Goal: Task Accomplishment & Management: Manage account settings

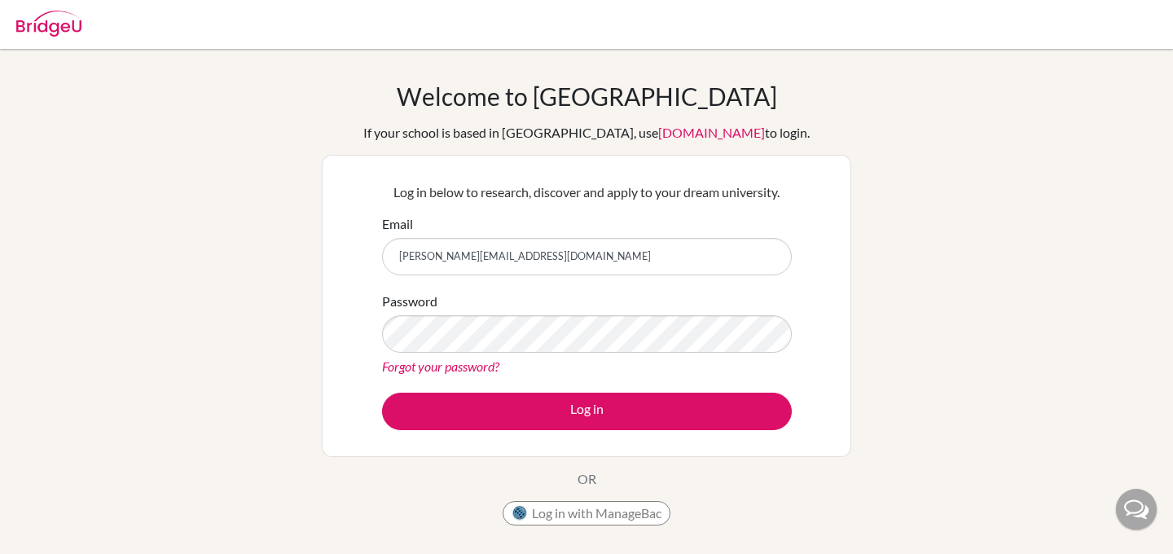
click at [382, 393] on button "Log in" at bounding box center [587, 411] width 410 height 37
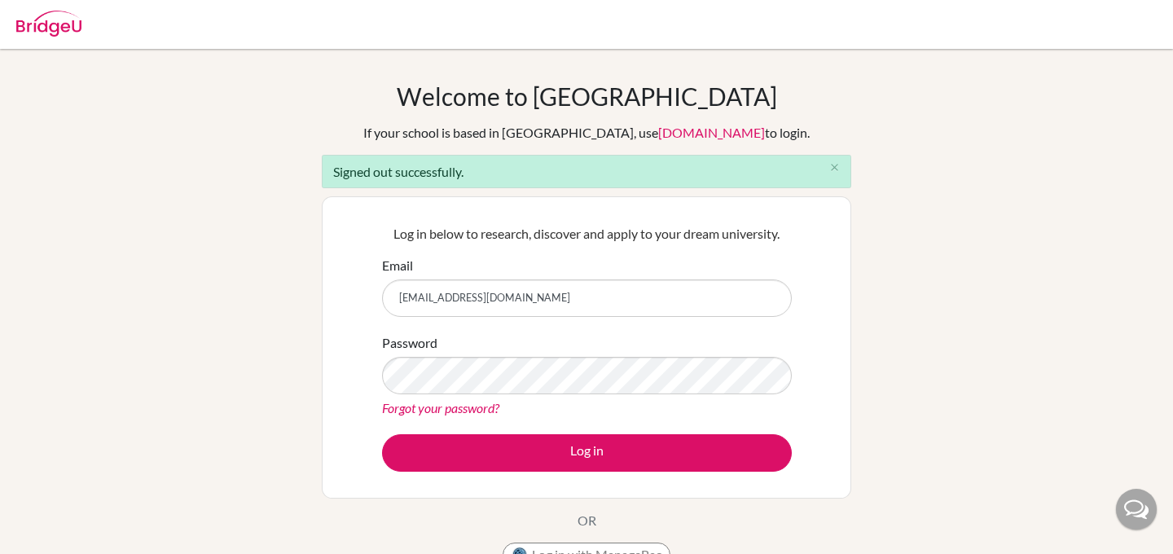
type input "[EMAIL_ADDRESS][DOMAIN_NAME]"
click at [382, 434] on button "Log in" at bounding box center [587, 452] width 410 height 37
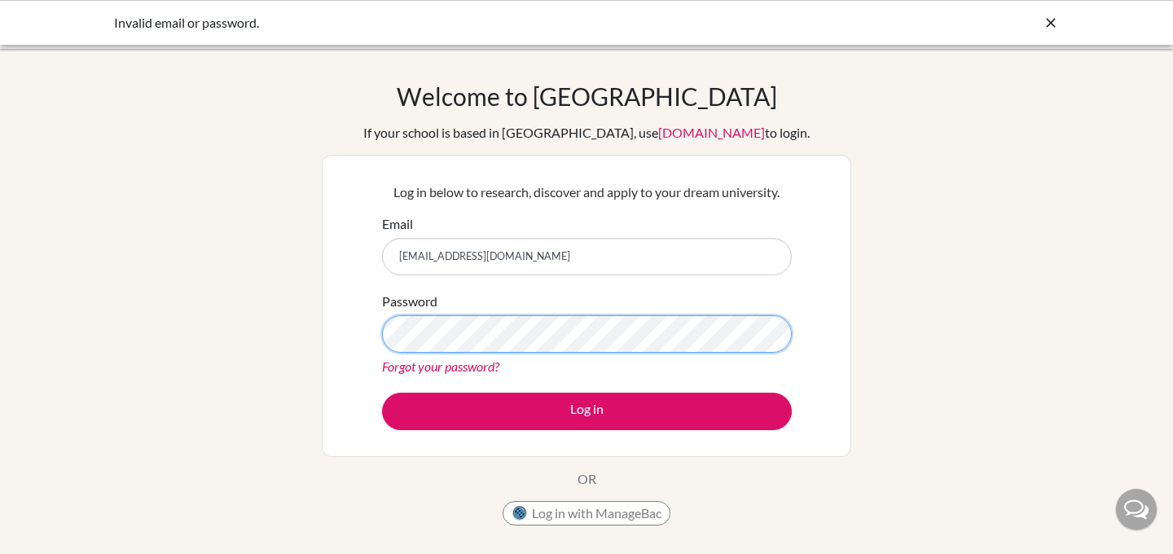
click at [382, 393] on button "Log in" at bounding box center [587, 411] width 410 height 37
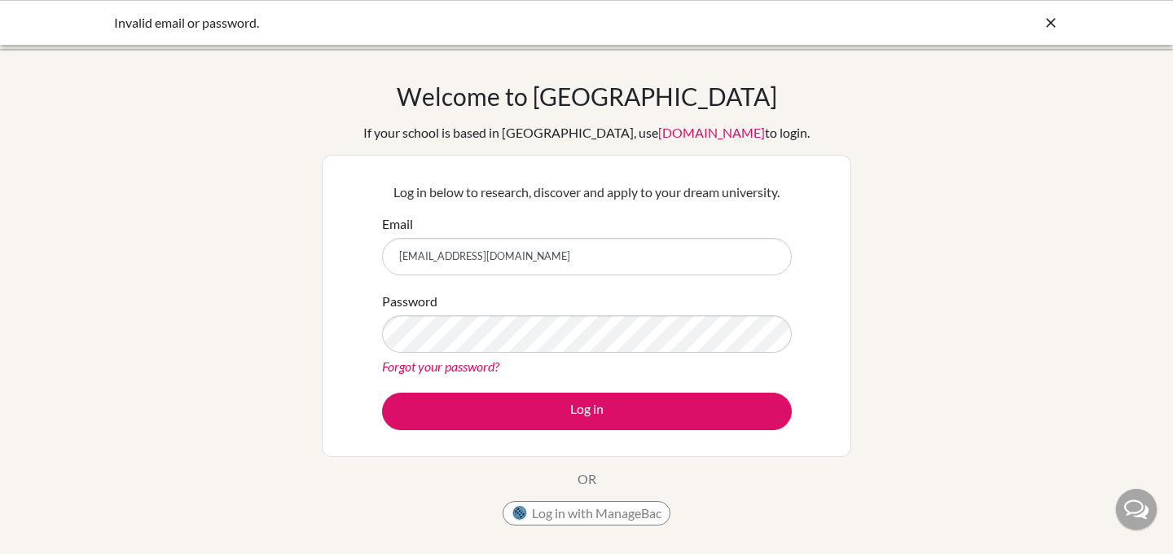
click at [493, 260] on input "s14067@isdbd.org" at bounding box center [587, 256] width 410 height 37
type input "brian.eng@isdbd.org"
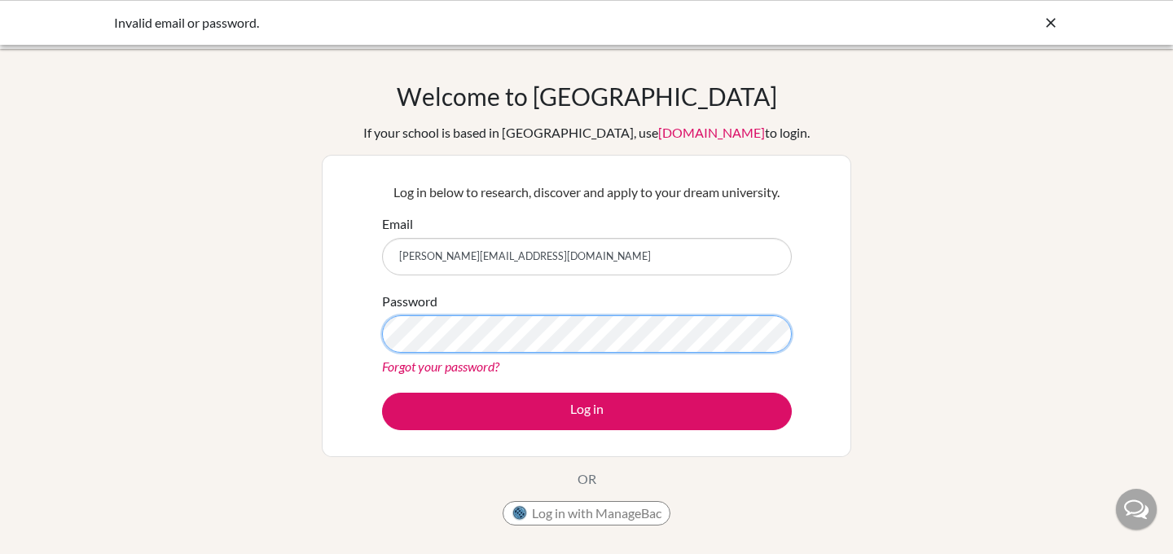
click at [382, 393] on button "Log in" at bounding box center [587, 411] width 410 height 37
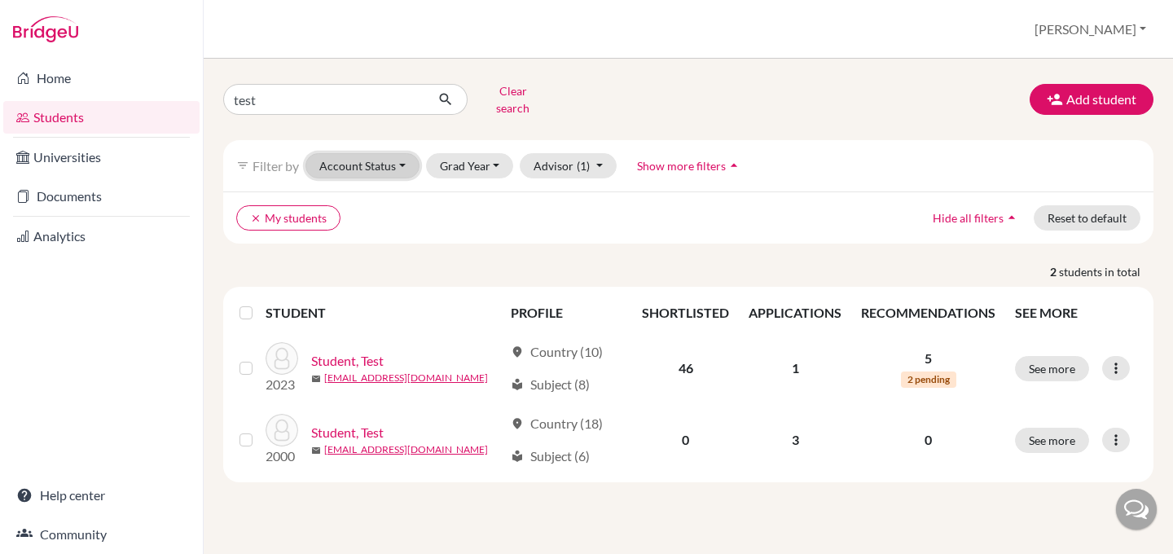
click at [394, 156] on button "Account Status" at bounding box center [362, 165] width 114 height 25
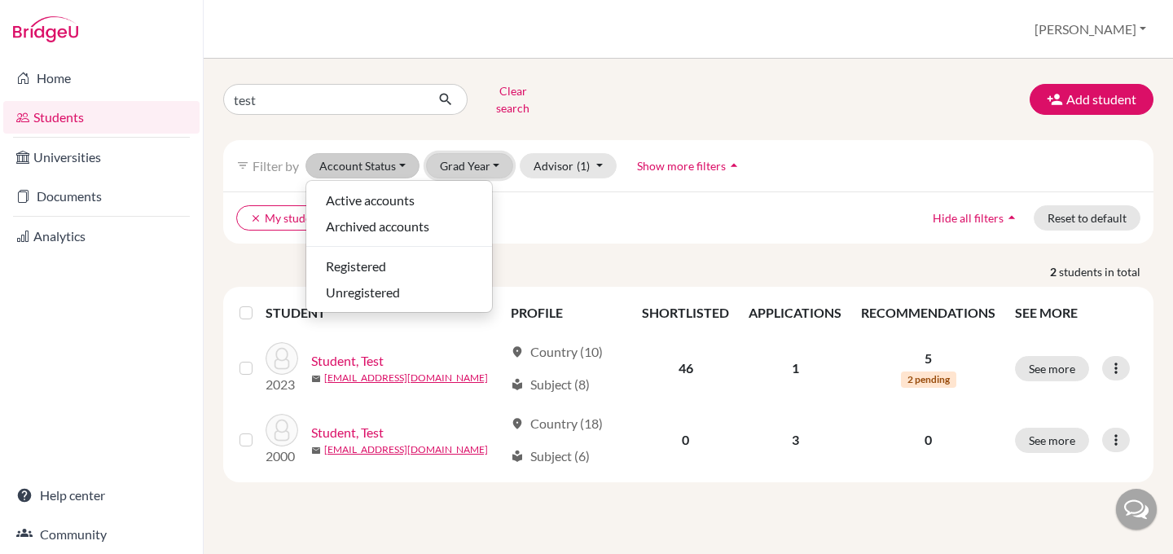
click at [487, 153] on button "Grad Year" at bounding box center [470, 165] width 88 height 25
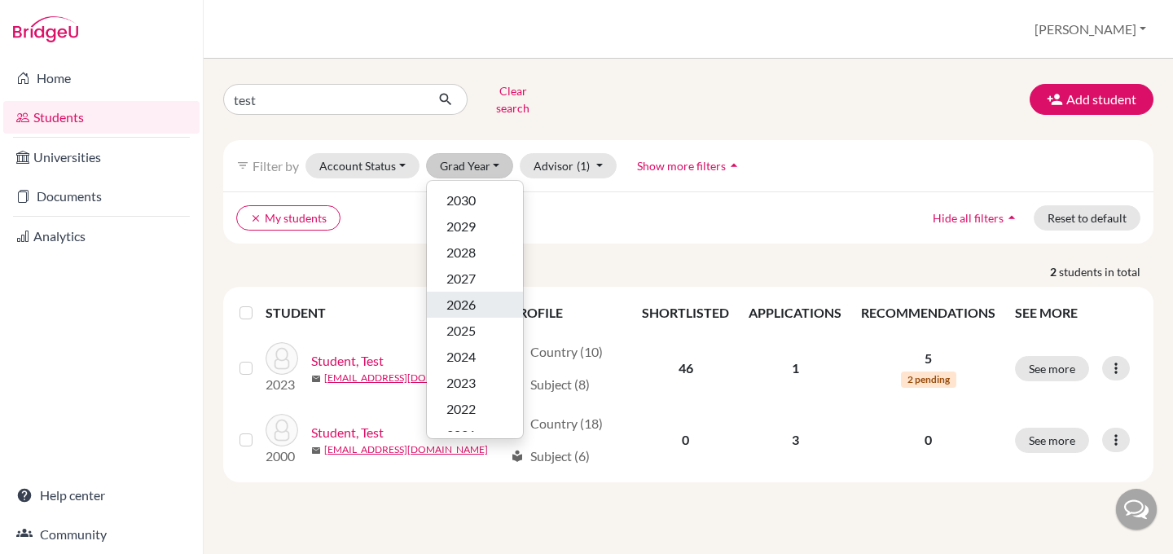
click at [459, 295] on span "2026" at bounding box center [460, 305] width 29 height 20
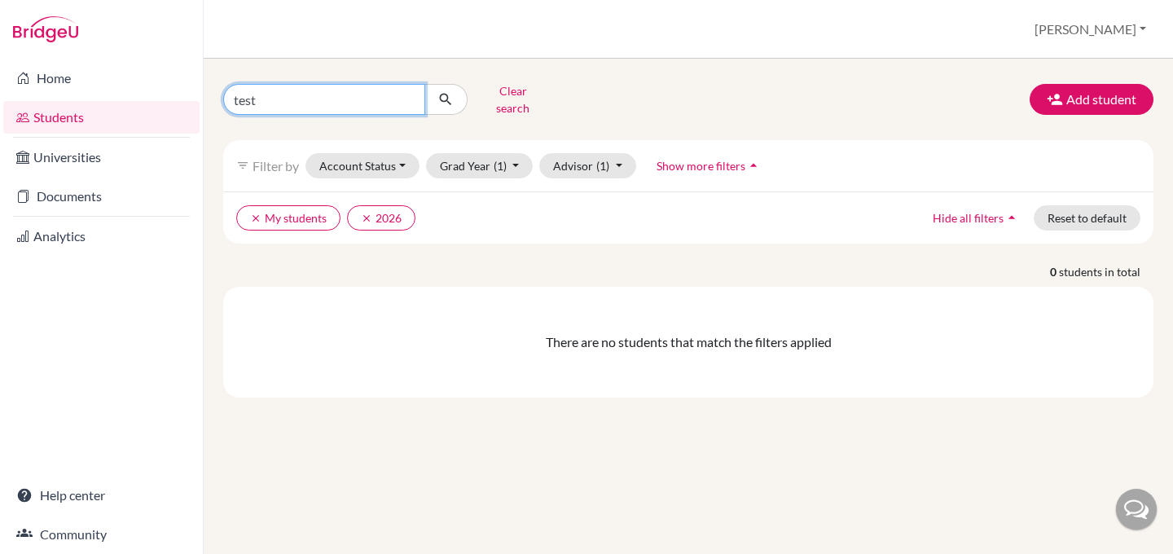
click at [409, 96] on input "test" at bounding box center [324, 99] width 202 height 31
type input "v"
type input "Faizan"
click button "submit" at bounding box center [445, 99] width 43 height 31
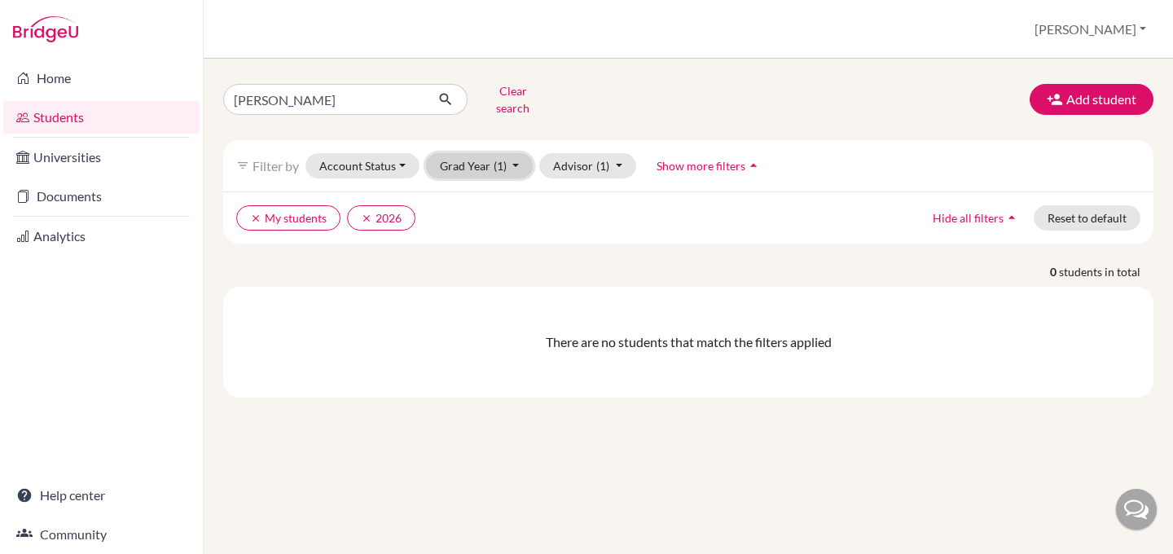
click at [467, 153] on button "Grad Year (1)" at bounding box center [480, 165] width 108 height 25
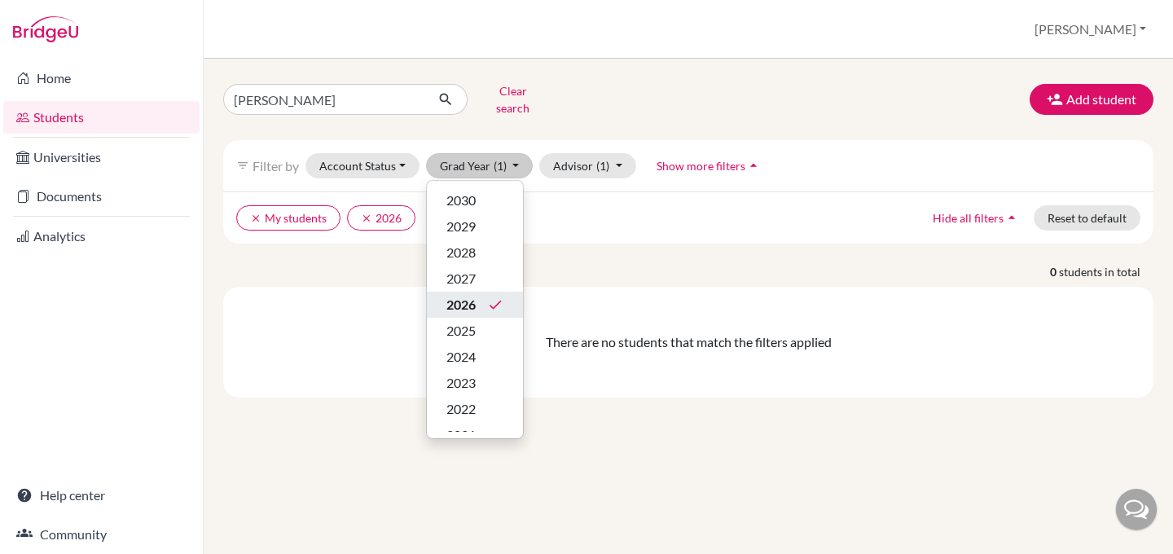
click at [452, 295] on span "2026" at bounding box center [460, 305] width 29 height 20
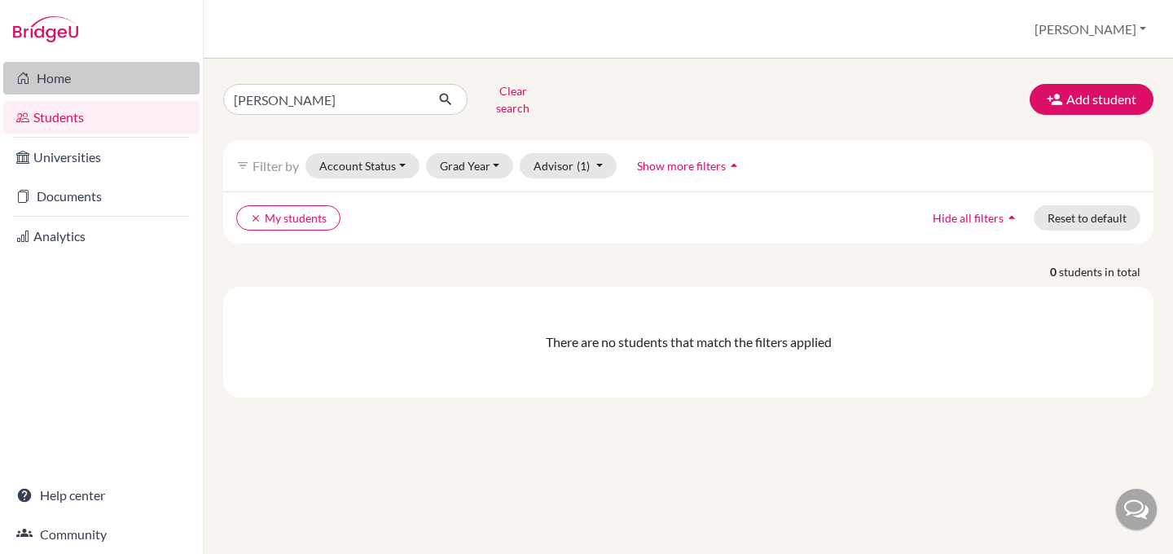
click at [56, 85] on link "Home" at bounding box center [101, 78] width 196 height 33
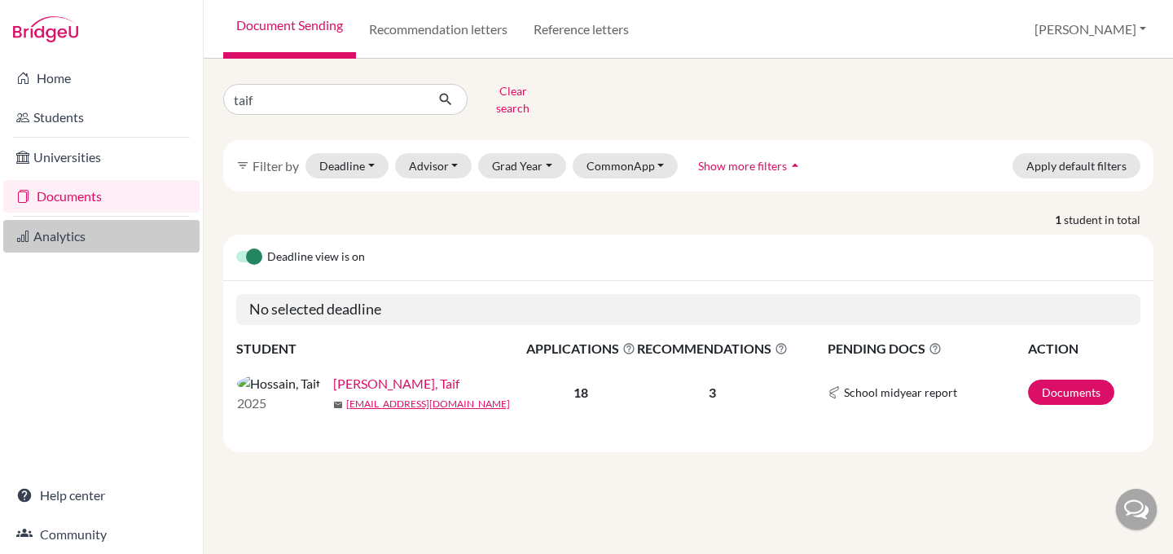
click at [68, 232] on link "Analytics" at bounding box center [101, 236] width 196 height 33
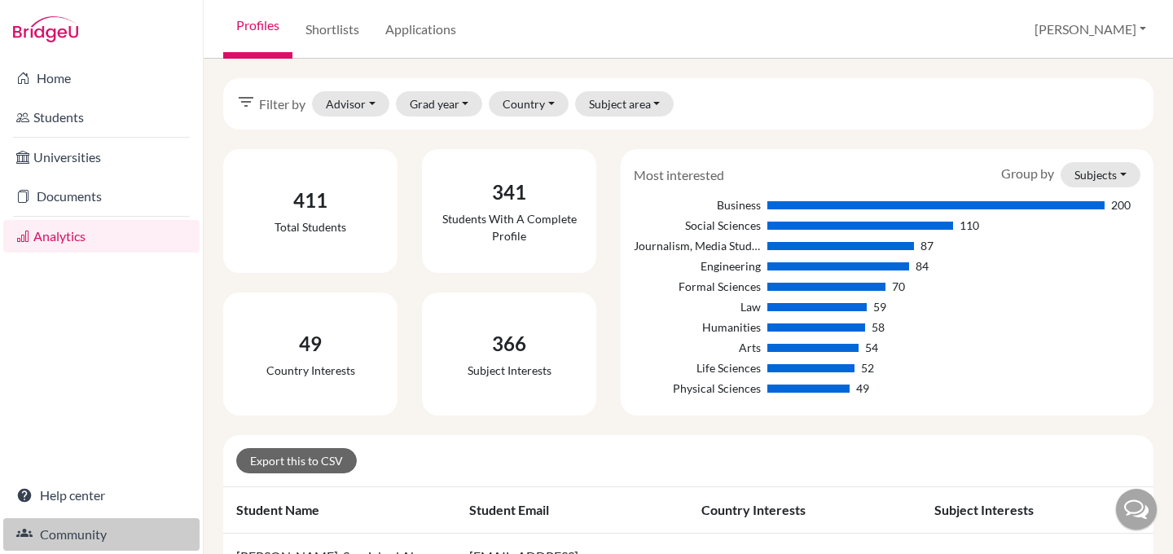
click at [71, 537] on link "Community" at bounding box center [101, 534] width 196 height 33
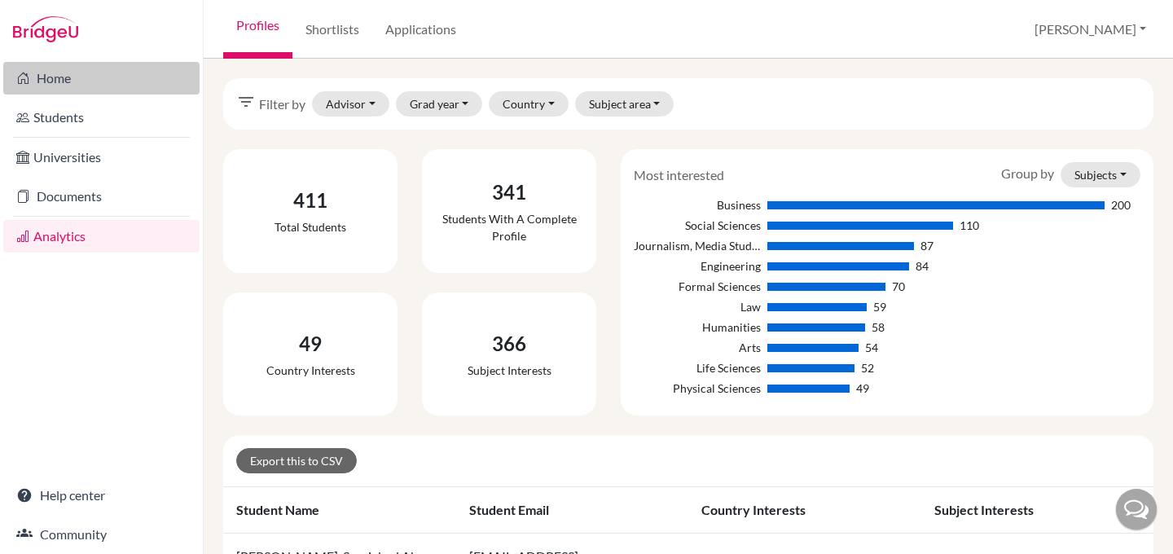
click at [74, 75] on link "Home" at bounding box center [101, 78] width 196 height 33
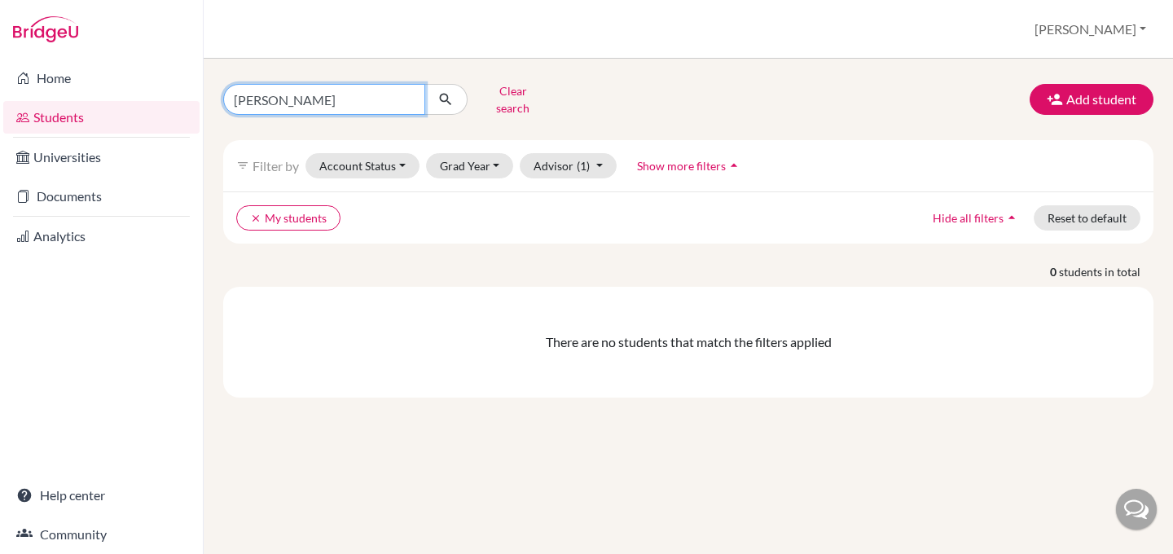
click at [355, 95] on input "[PERSON_NAME]" at bounding box center [324, 99] width 202 height 31
click at [406, 98] on input "[PERSON_NAME]" at bounding box center [324, 99] width 202 height 31
click at [414, 94] on input "[PERSON_NAME]" at bounding box center [324, 99] width 202 height 31
click at [410, 93] on input "[PERSON_NAME]" at bounding box center [324, 99] width 202 height 31
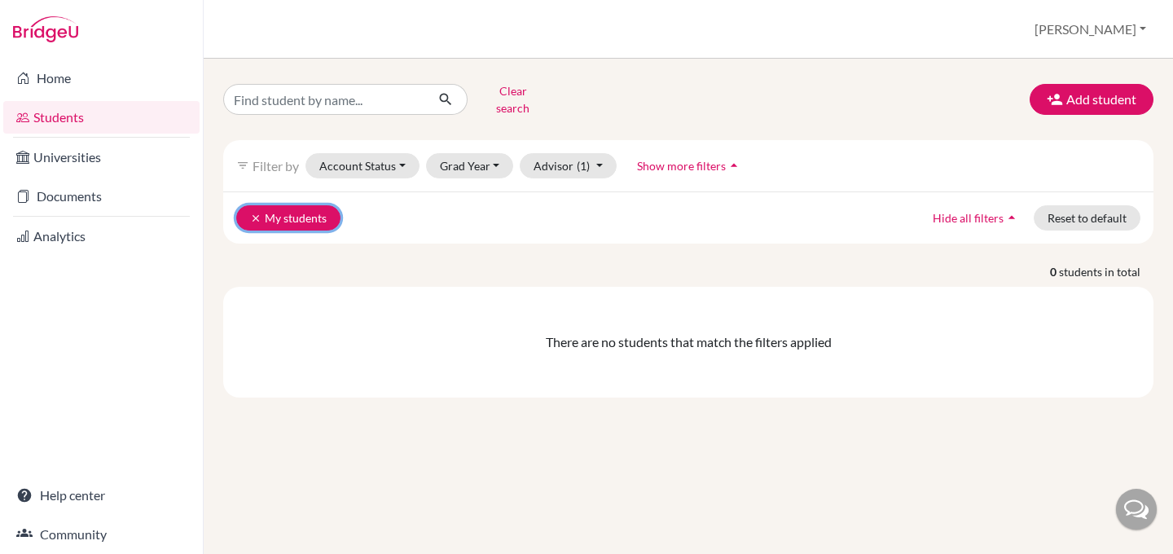
click at [292, 205] on button "clear My students" at bounding box center [288, 217] width 104 height 25
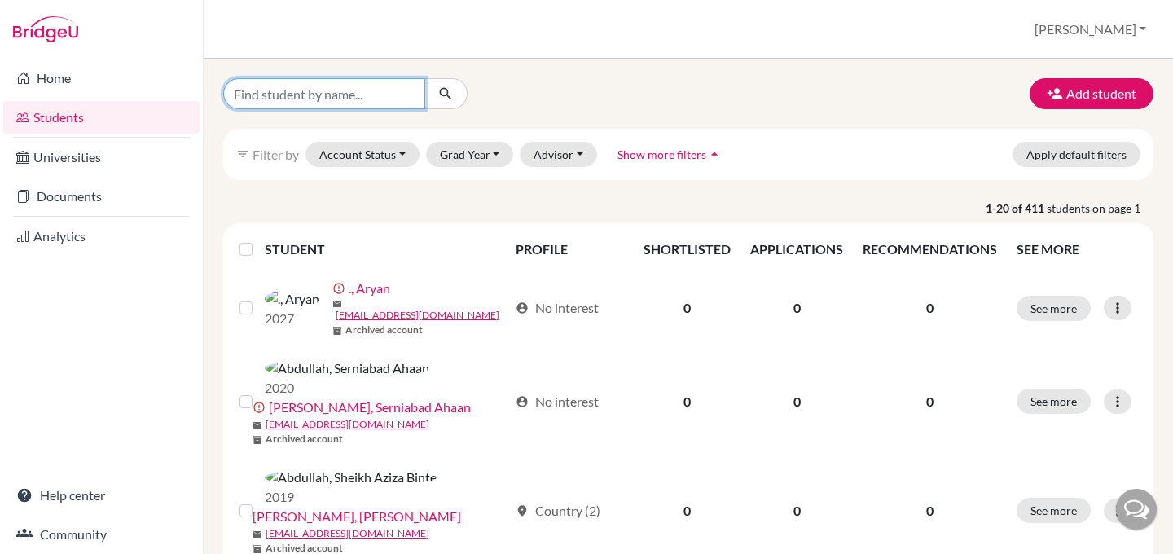
click at [351, 92] on input "Find student by name..." at bounding box center [324, 93] width 202 height 31
type input "test"
click button "submit" at bounding box center [445, 93] width 43 height 31
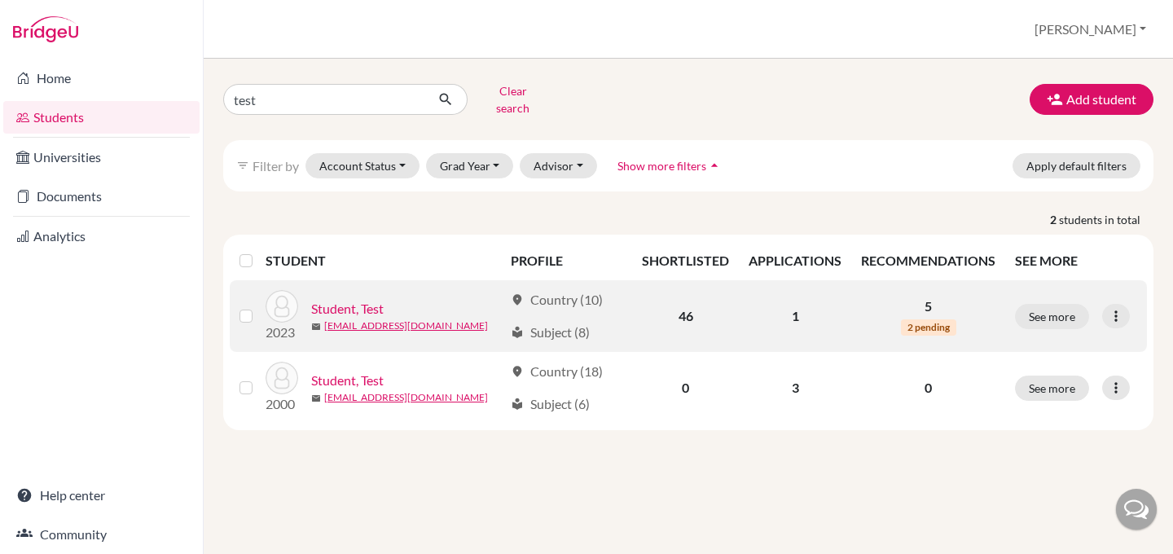
click at [344, 299] on link "Student, Test" at bounding box center [347, 309] width 72 height 20
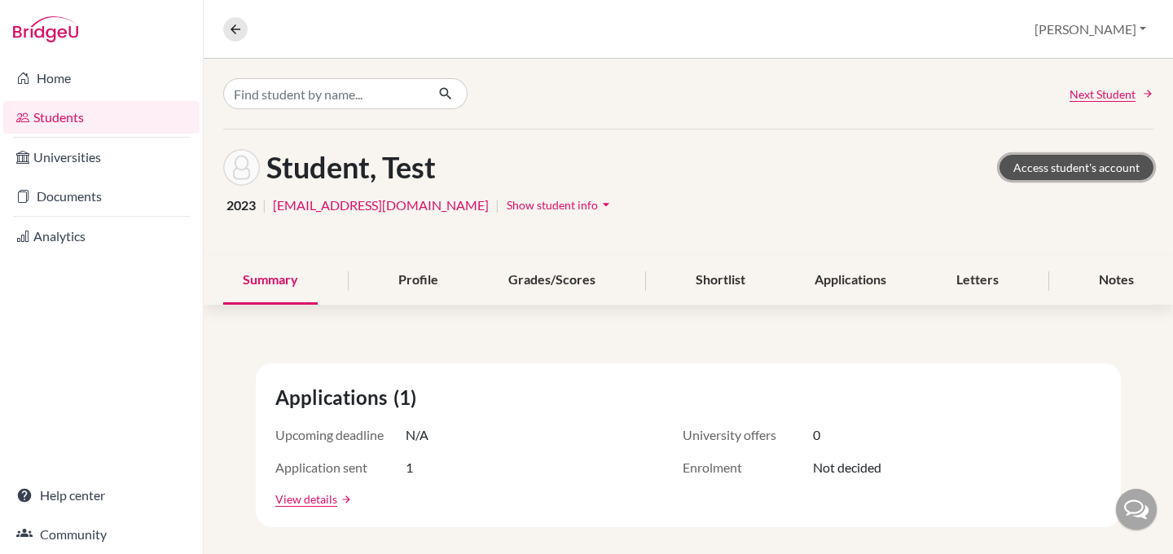
click at [1038, 173] on link "Access student's account" at bounding box center [1076, 167] width 154 height 25
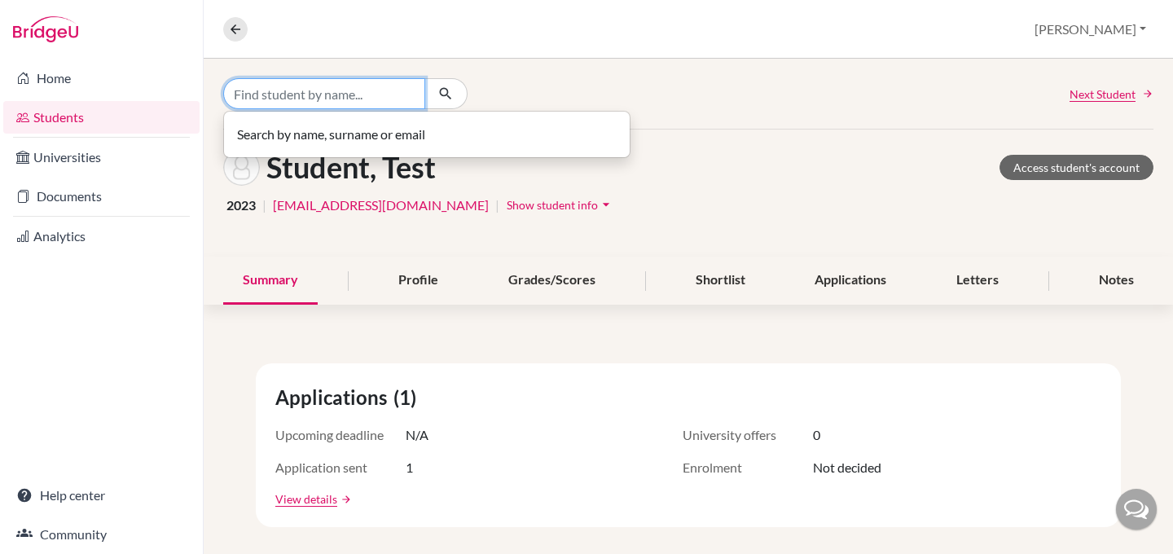
click at [266, 101] on input "Find student by name..." at bounding box center [324, 93] width 202 height 31
type input "d"
type input "faizan"
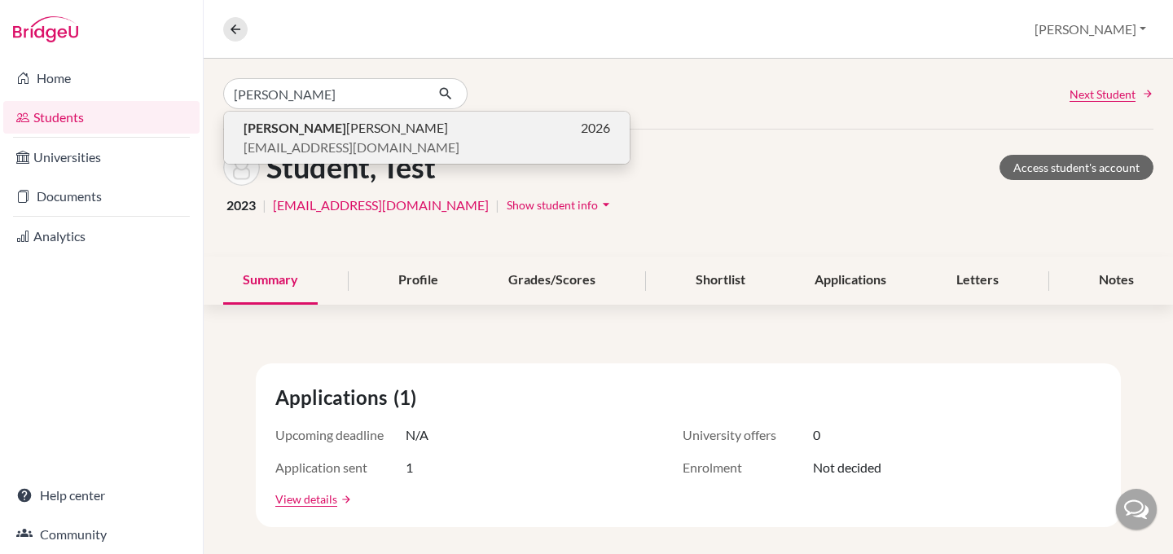
click at [294, 132] on span "Faizan Akbar Haque" at bounding box center [346, 128] width 204 height 20
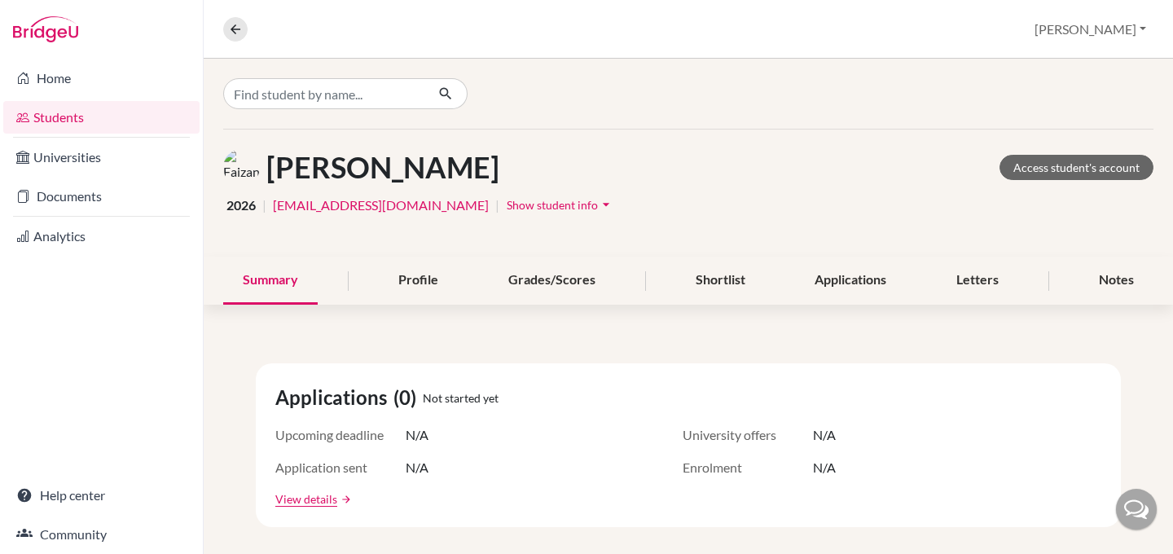
click at [598, 203] on icon "arrow_drop_down" at bounding box center [606, 204] width 16 height 16
